Goal: Find specific page/section: Find specific page/section

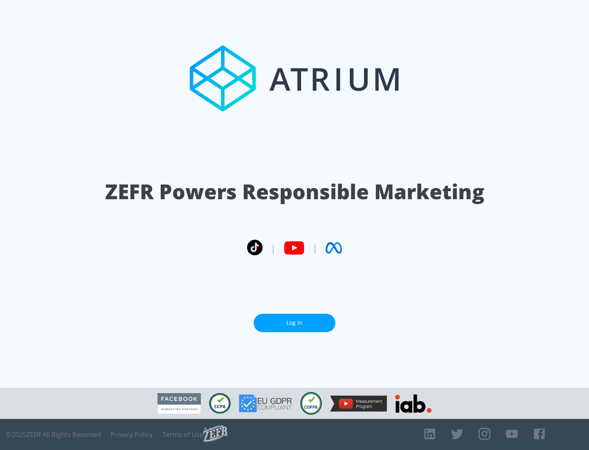
click at [294, 323] on link "Log In" at bounding box center [295, 323] width 82 height 18
